Goal: Information Seeking & Learning: Learn about a topic

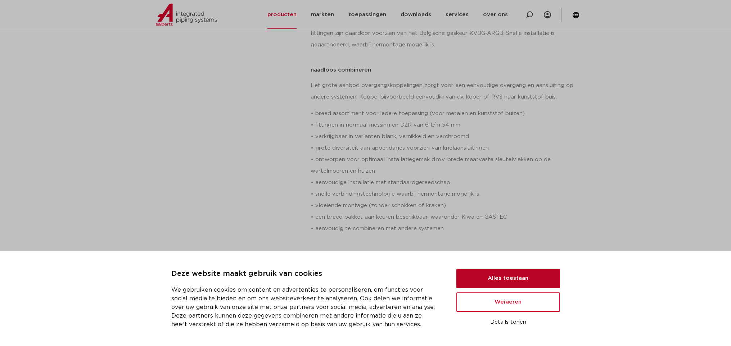
click at [499, 275] on button "Alles toestaan" at bounding box center [508, 278] width 104 height 19
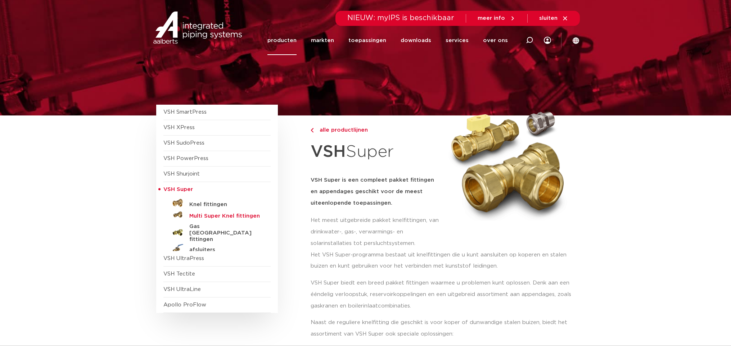
click at [210, 217] on h5 "Multi Super Knel fittingen" at bounding box center [224, 216] width 71 height 6
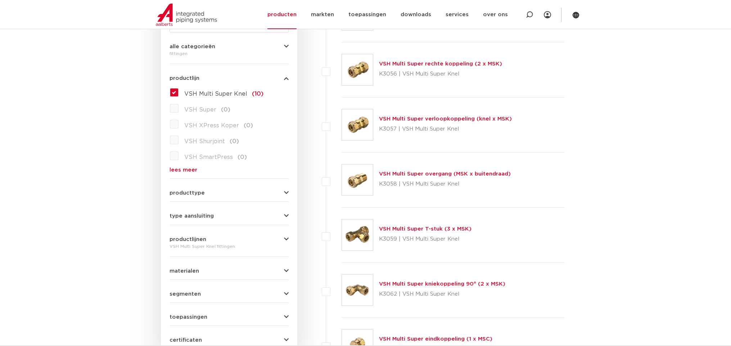
scroll to position [180, 0]
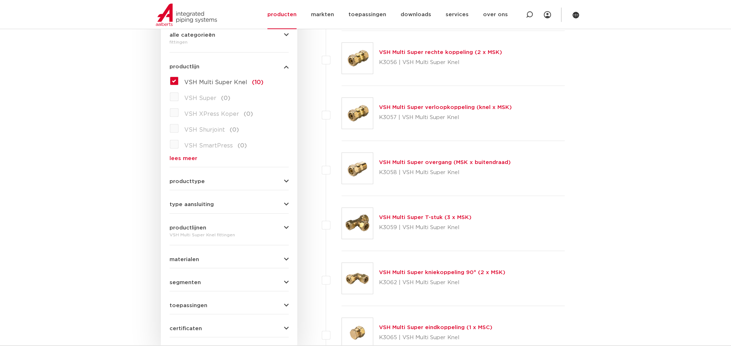
click at [286, 182] on icon "button" at bounding box center [286, 181] width 5 height 5
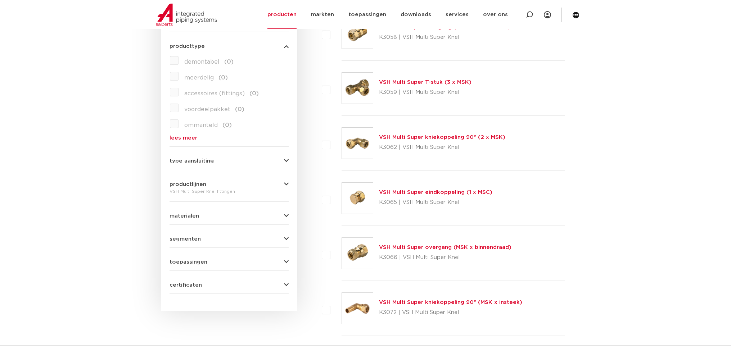
scroll to position [324, 0]
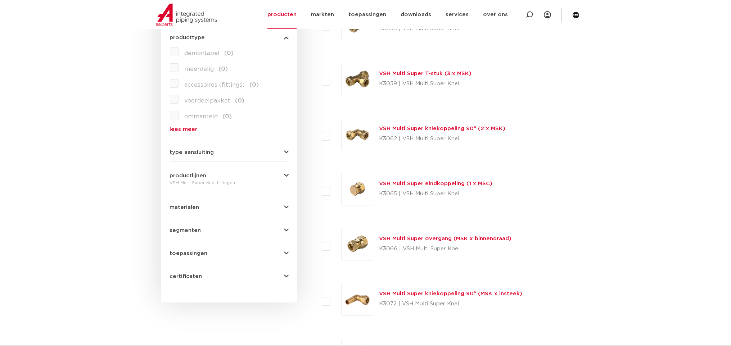
click at [286, 153] on icon "button" at bounding box center [286, 152] width 5 height 5
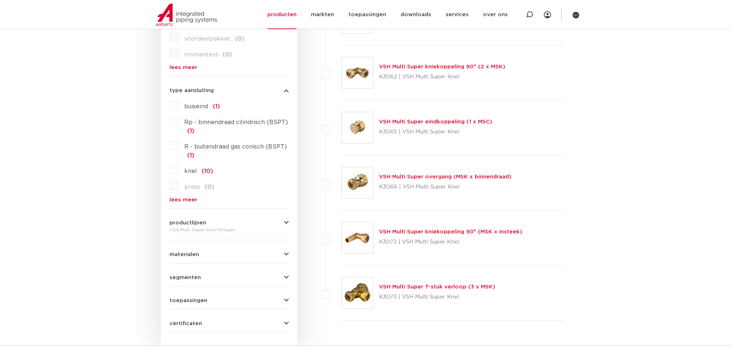
scroll to position [396, 0]
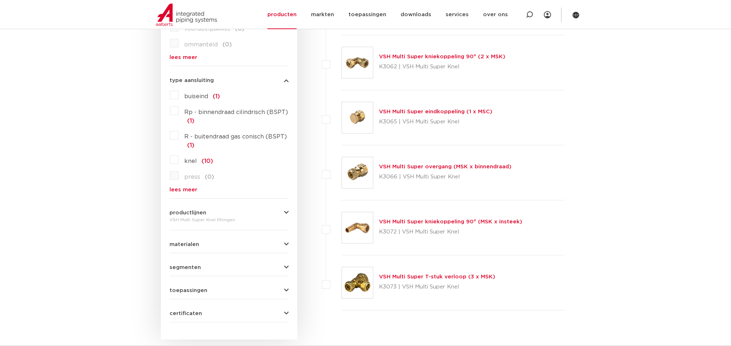
click at [178, 159] on label "knel (10)" at bounding box center [195, 160] width 35 height 12
click at [0, 0] on input "knel (10)" at bounding box center [0, 0] width 0 height 0
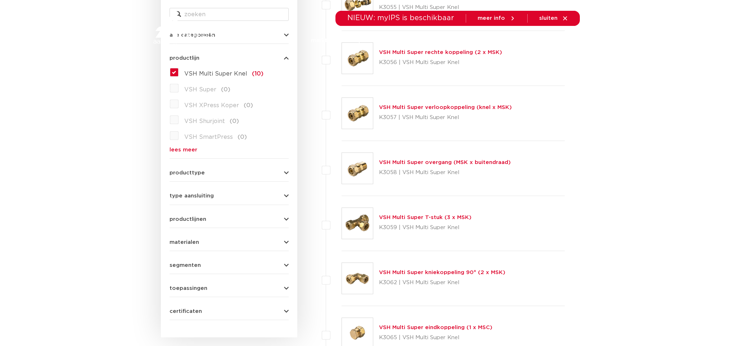
click at [176, 149] on link "lees meer" at bounding box center [228, 149] width 119 height 5
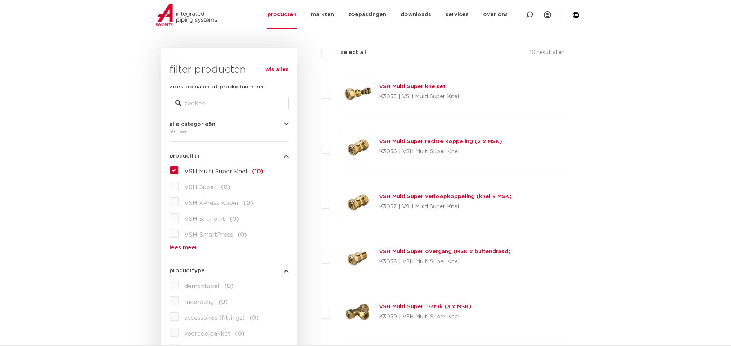
scroll to position [72, 0]
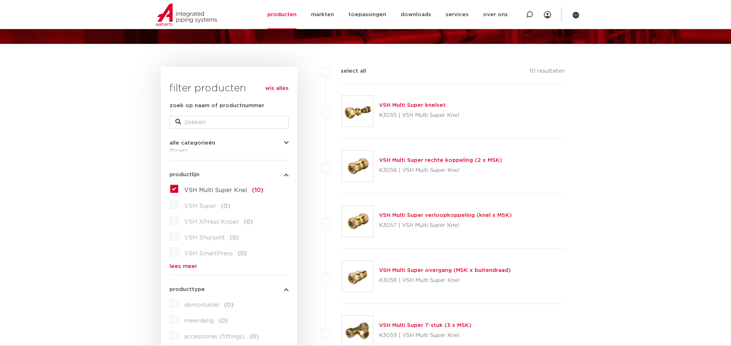
click at [178, 205] on label "VSH Super (0)" at bounding box center [204, 205] width 52 height 12
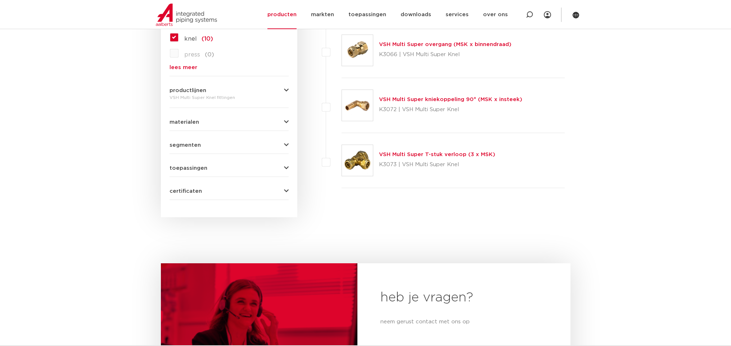
scroll to position [540, 0]
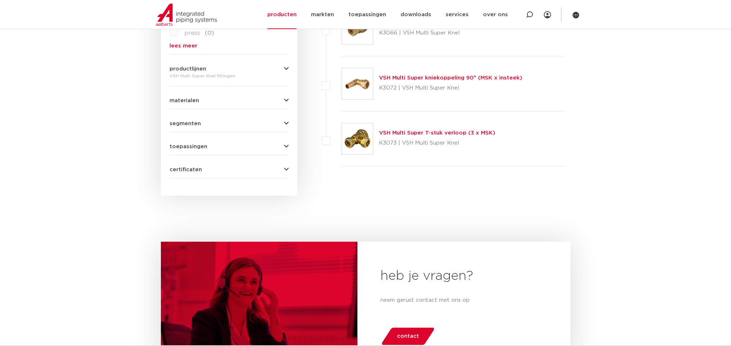
click at [199, 149] on span "toepassingen" at bounding box center [188, 146] width 38 height 5
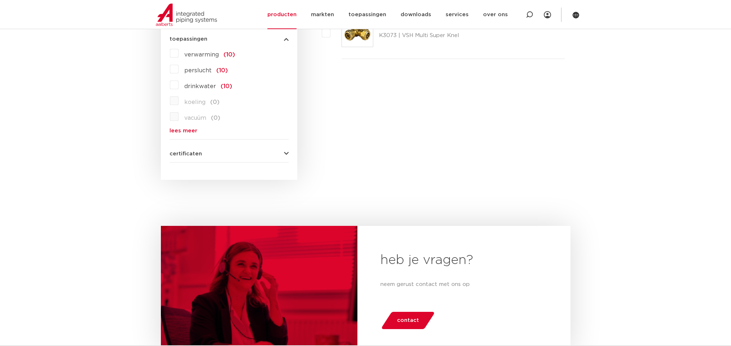
scroll to position [648, 0]
click at [193, 153] on span "certificaten" at bounding box center [185, 153] width 32 height 5
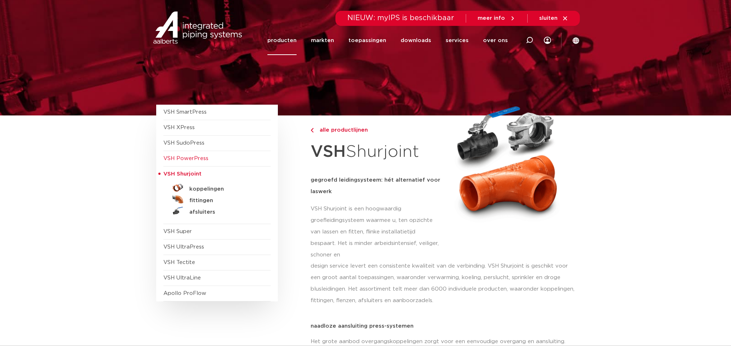
click at [179, 157] on span "VSH PowerPress" at bounding box center [185, 158] width 45 height 5
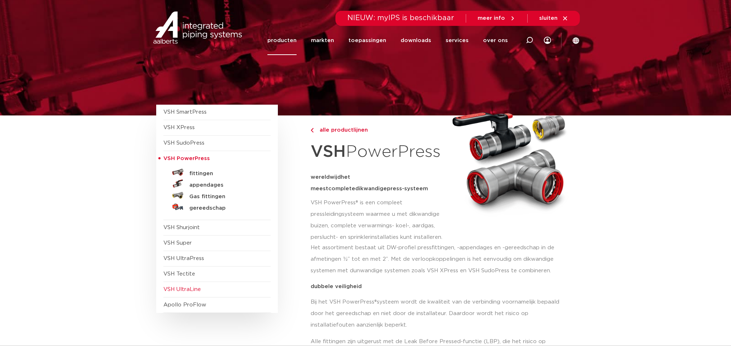
click at [181, 287] on span "VSH UltraLine" at bounding box center [181, 289] width 37 height 5
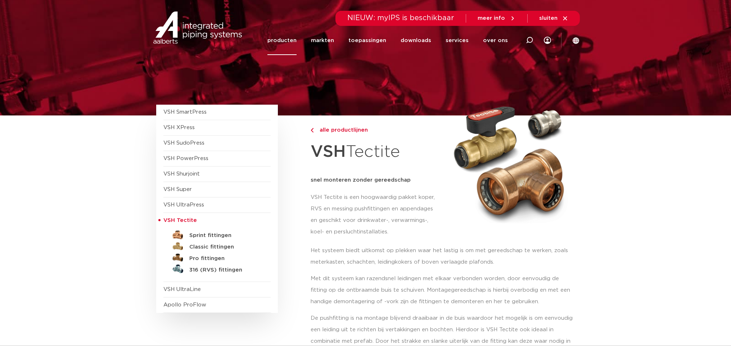
click at [185, 205] on span "VSH UltraPress" at bounding box center [183, 204] width 41 height 5
